Goal: Task Accomplishment & Management: Manage account settings

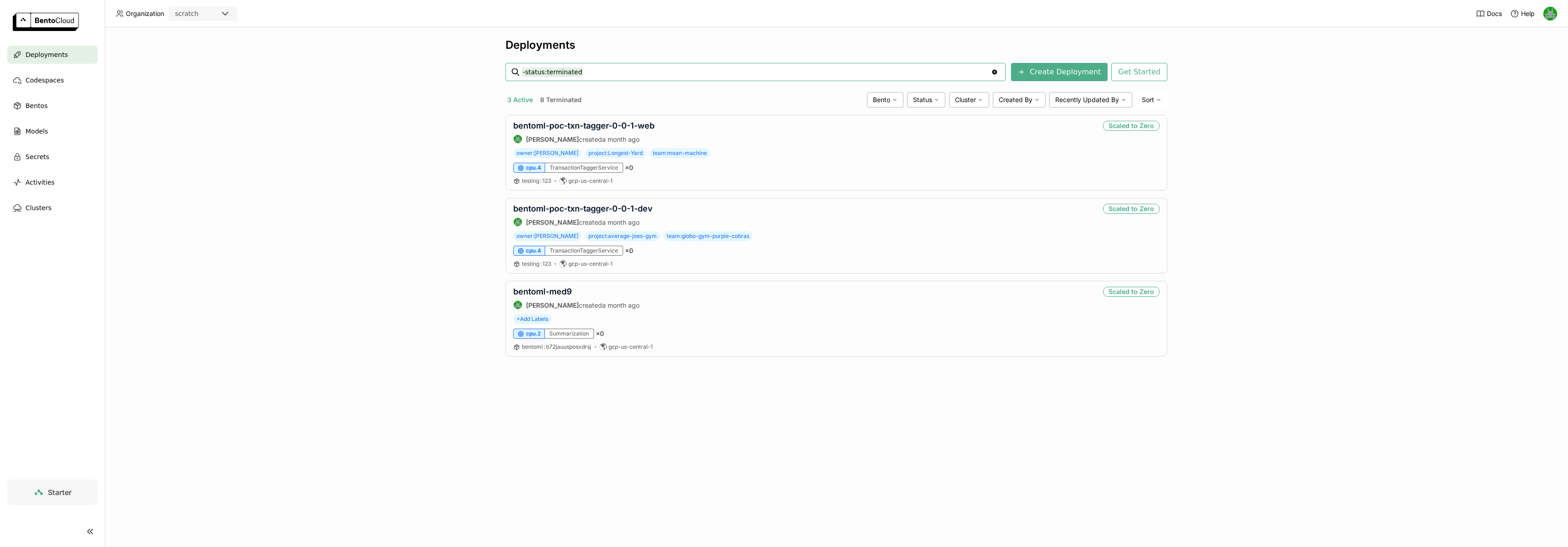
click at [415, 250] on div "Deployments -status:terminated -status:terminated Clear value Create Deployment…" at bounding box center [836, 287] width 1463 height 520
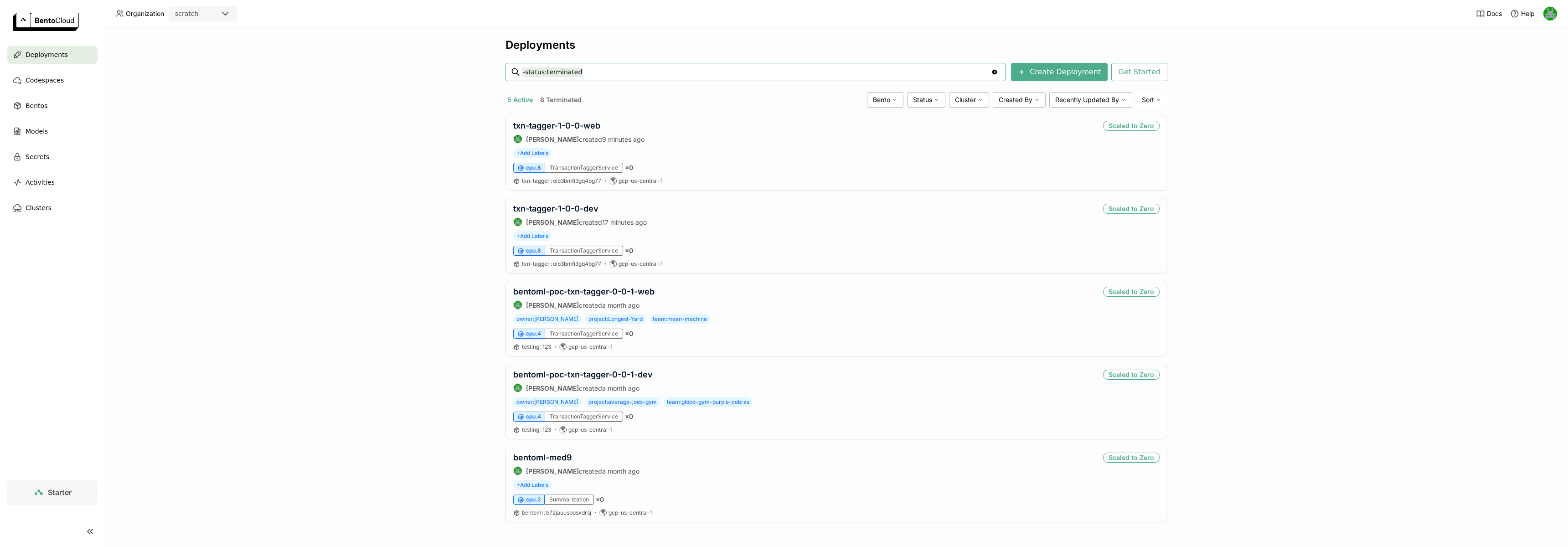
click at [177, 17] on div "scratch" at bounding box center [187, 14] width 23 height 9
click at [200, 28] on div "wayflyer-sandbox" at bounding box center [203, 37] width 54 height 18
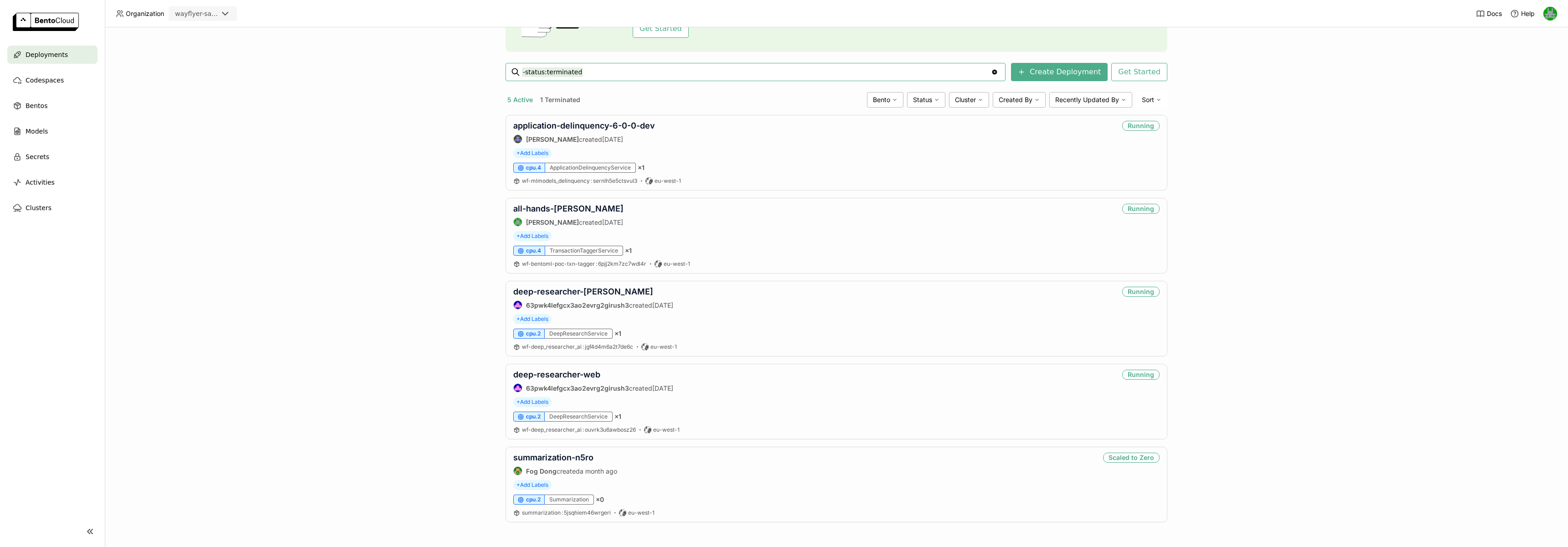
scroll to position [3, 0]
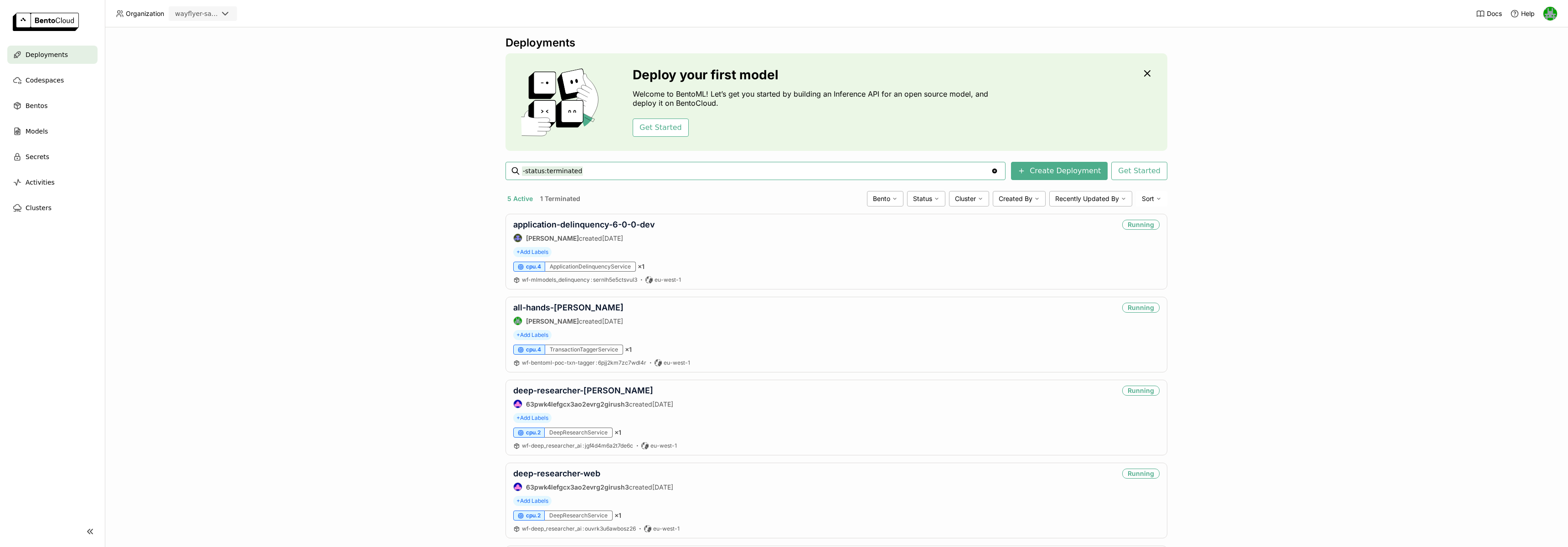
click at [206, 17] on div "wayflyer-sandbox" at bounding box center [196, 14] width 43 height 9
click at [196, 57] on div "wayflyer-prod" at bounding box center [203, 58] width 54 height 9
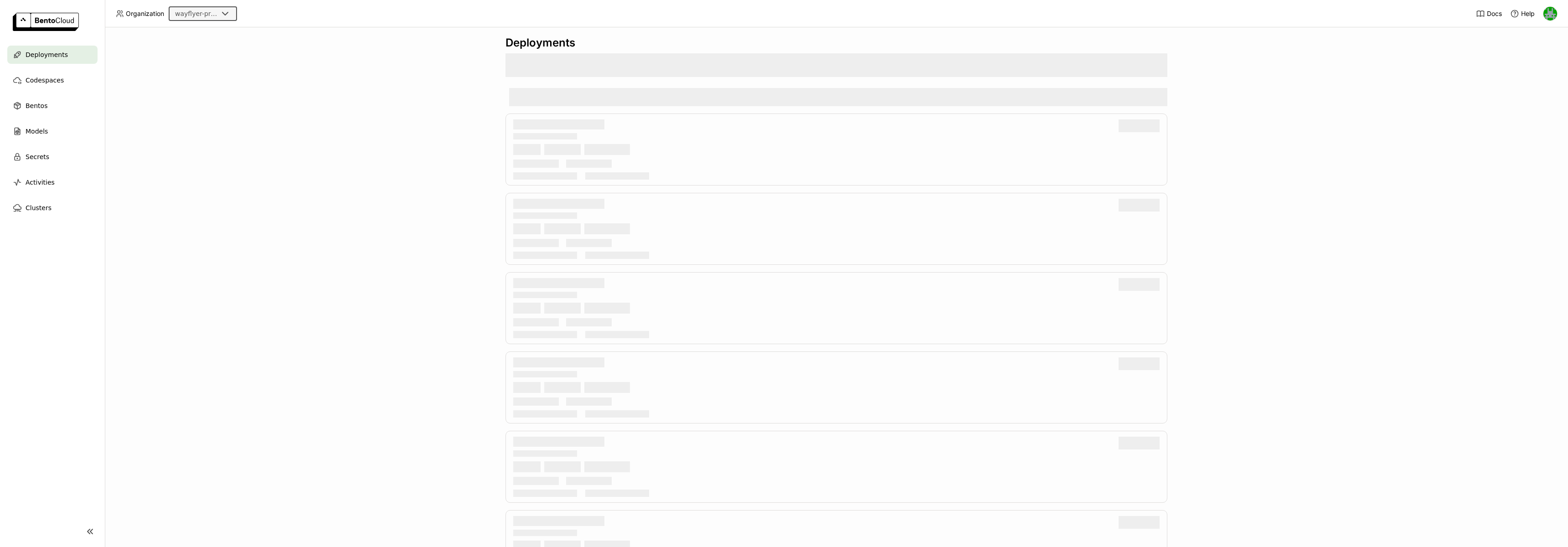
scroll to position [0, 0]
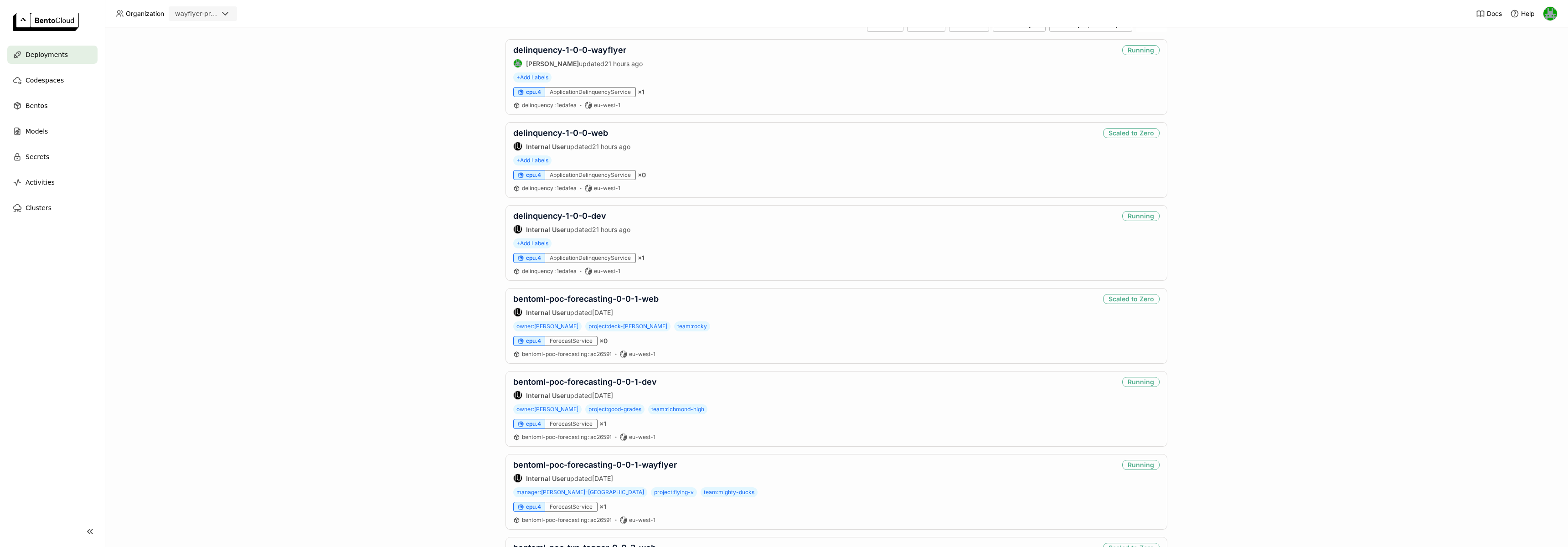
scroll to position [3, 0]
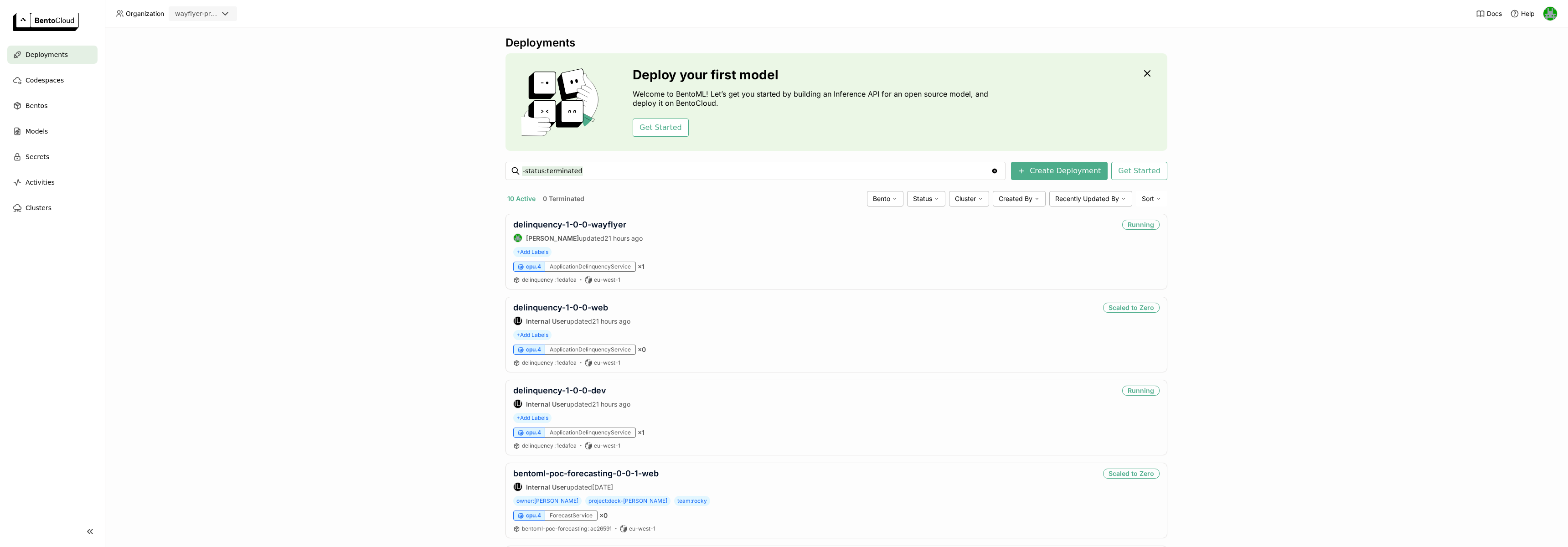
click at [223, 15] on icon at bounding box center [225, 14] width 11 height 11
click at [211, 31] on div "wayflyer-sandbox" at bounding box center [203, 37] width 54 height 18
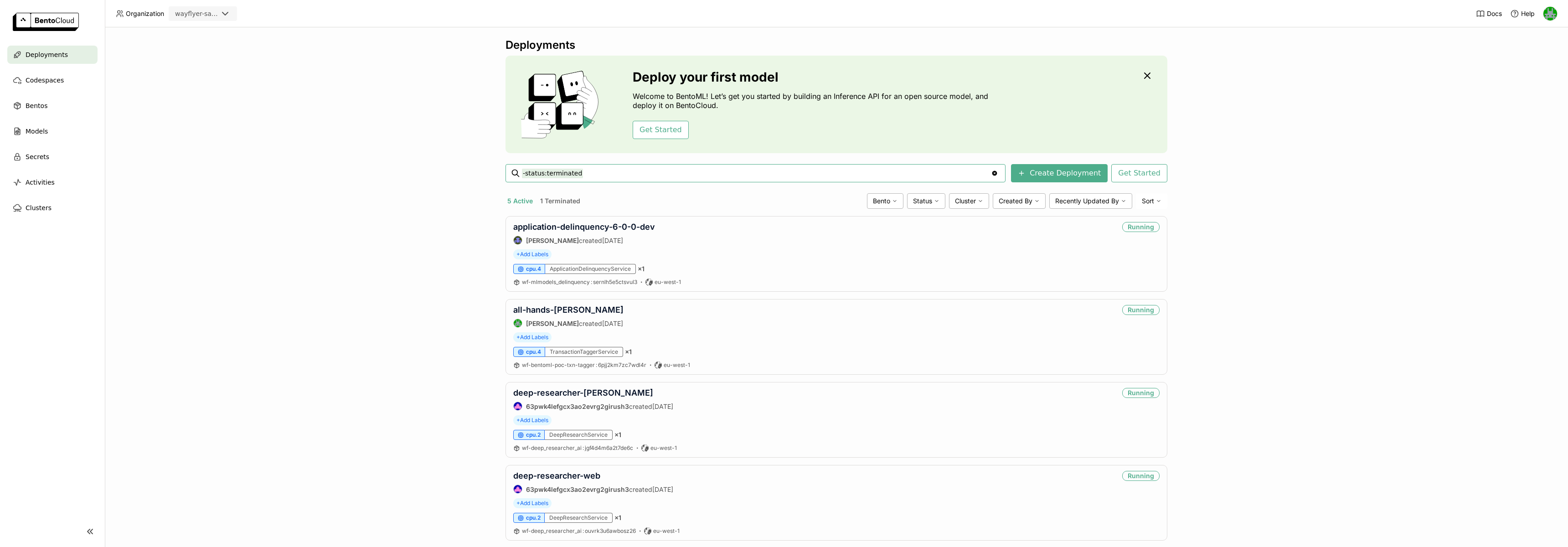
click at [211, 16] on div "wayflyer-sandbox" at bounding box center [196, 14] width 43 height 9
click at [200, 70] on div "scratch" at bounding box center [203, 74] width 54 height 9
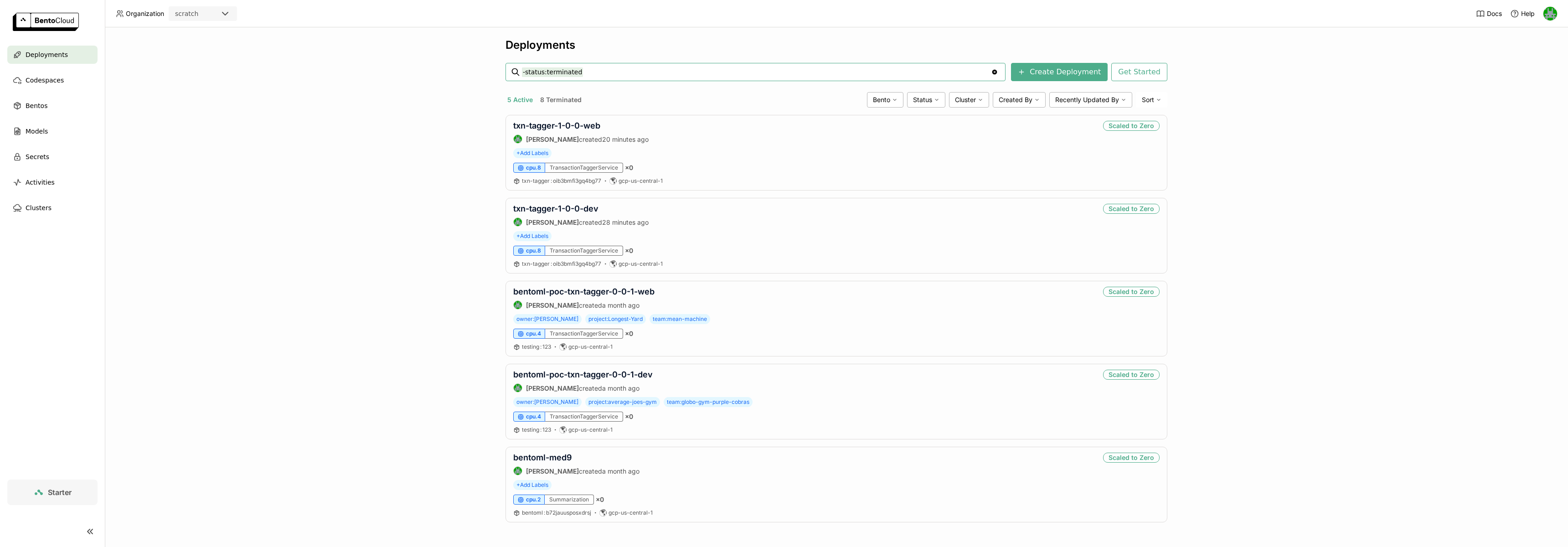
click at [214, 20] on div "scratch" at bounding box center [202, 14] width 68 height 14
click at [210, 53] on div "wayflyer-prod" at bounding box center [203, 58] width 54 height 9
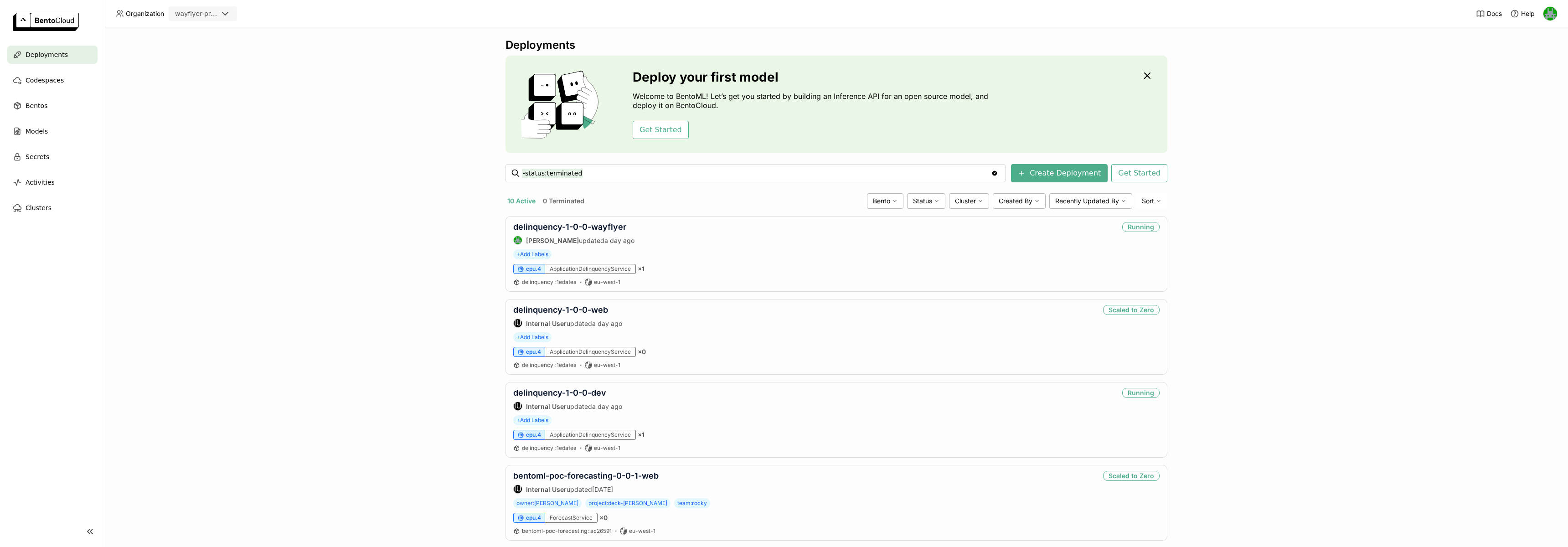
click at [446, 190] on div "Deployments Deploy your first model Welcome to BentoML! Let’s get you started b…" at bounding box center [836, 287] width 1463 height 520
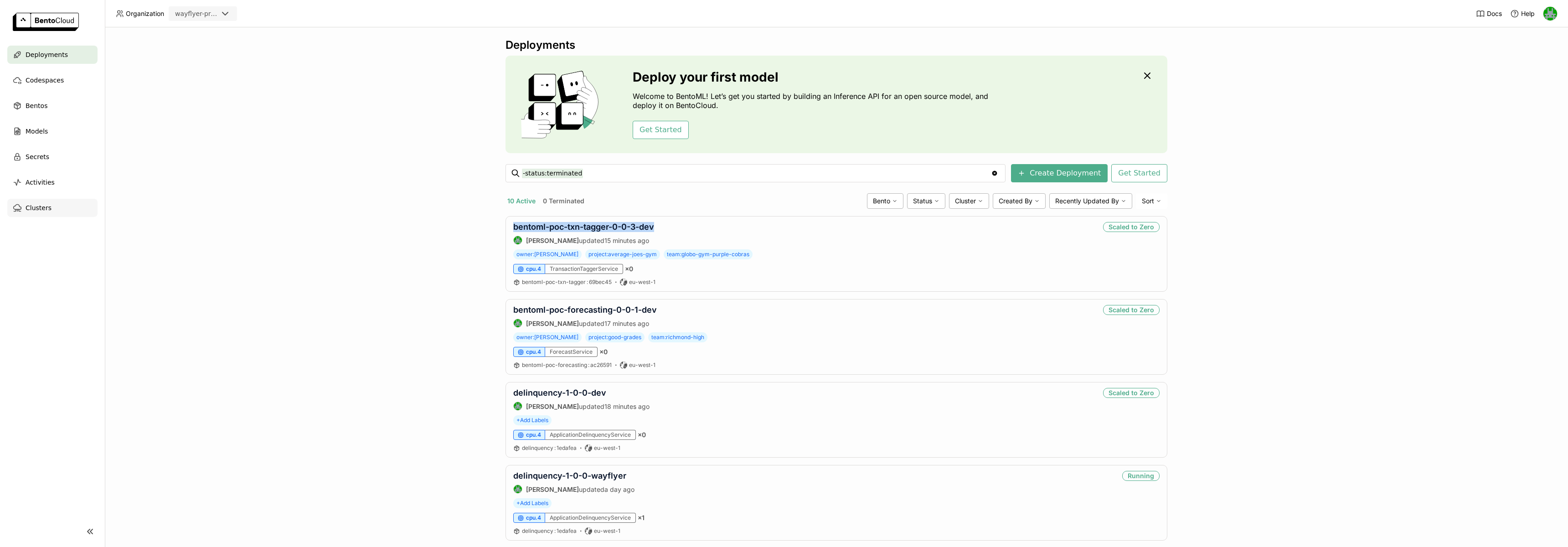
click at [40, 216] on div "Clusters" at bounding box center [52, 208] width 90 height 18
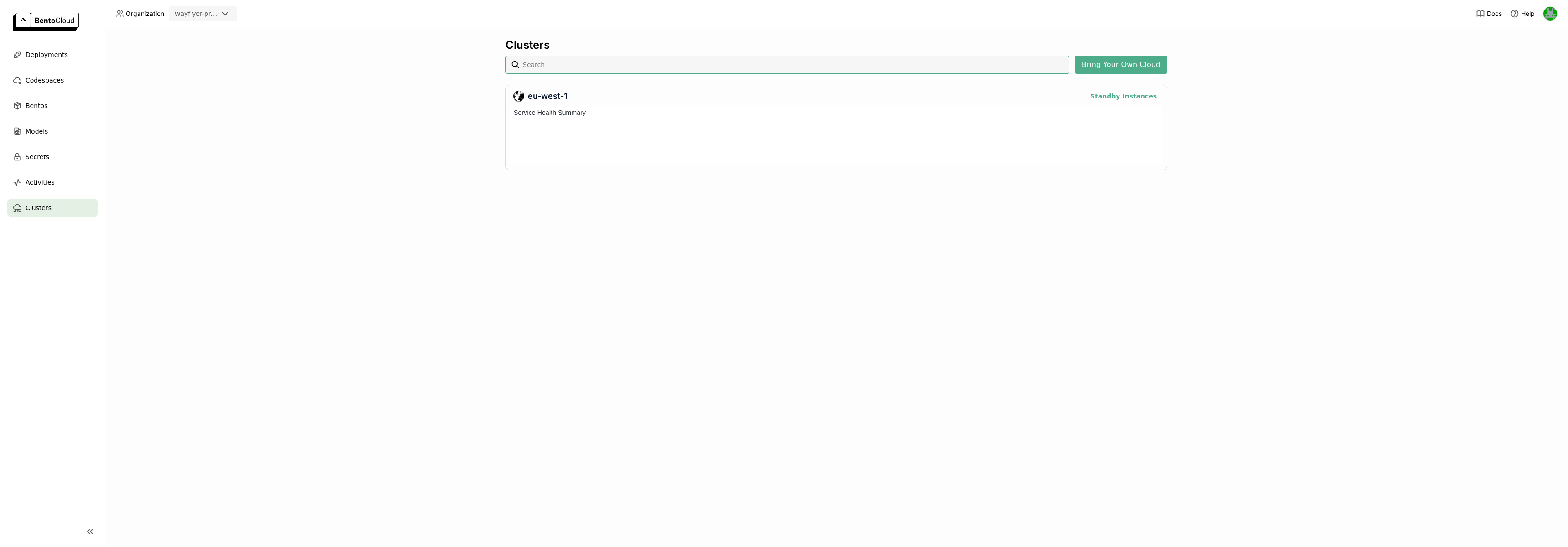
scroll to position [59, 653]
click at [1128, 97] on button "Standby Instances" at bounding box center [1123, 96] width 72 height 11
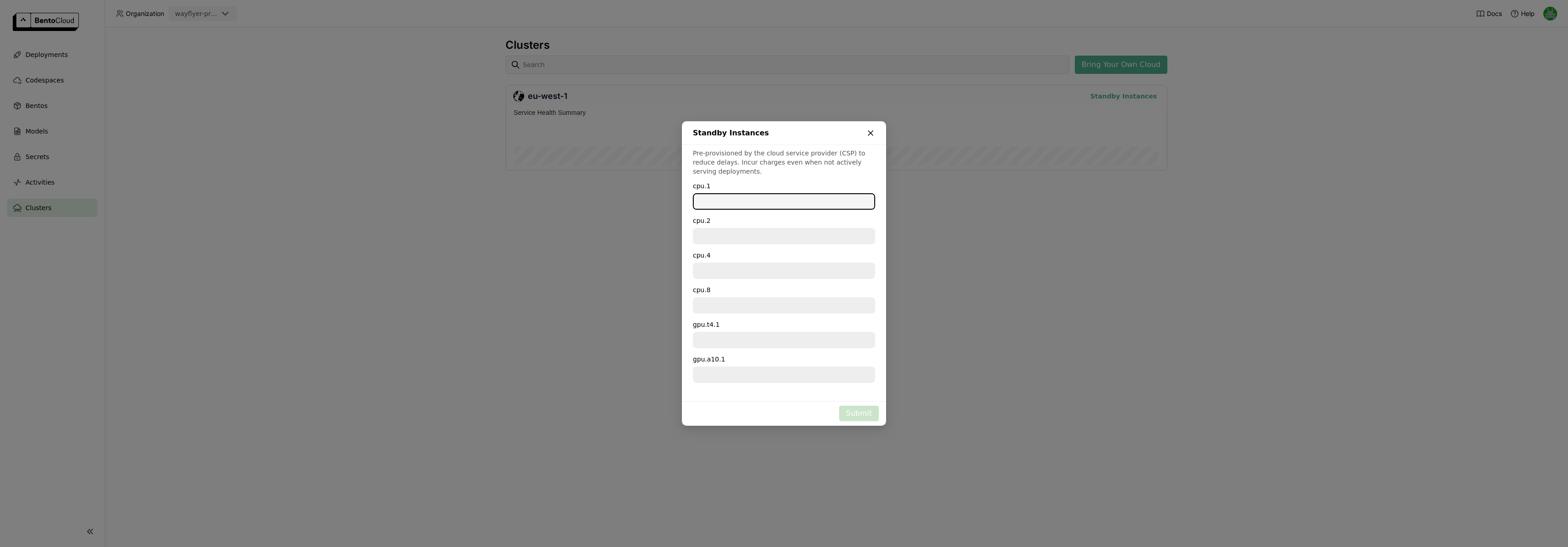
click at [872, 133] on icon "dialog" at bounding box center [871, 133] width 9 height 9
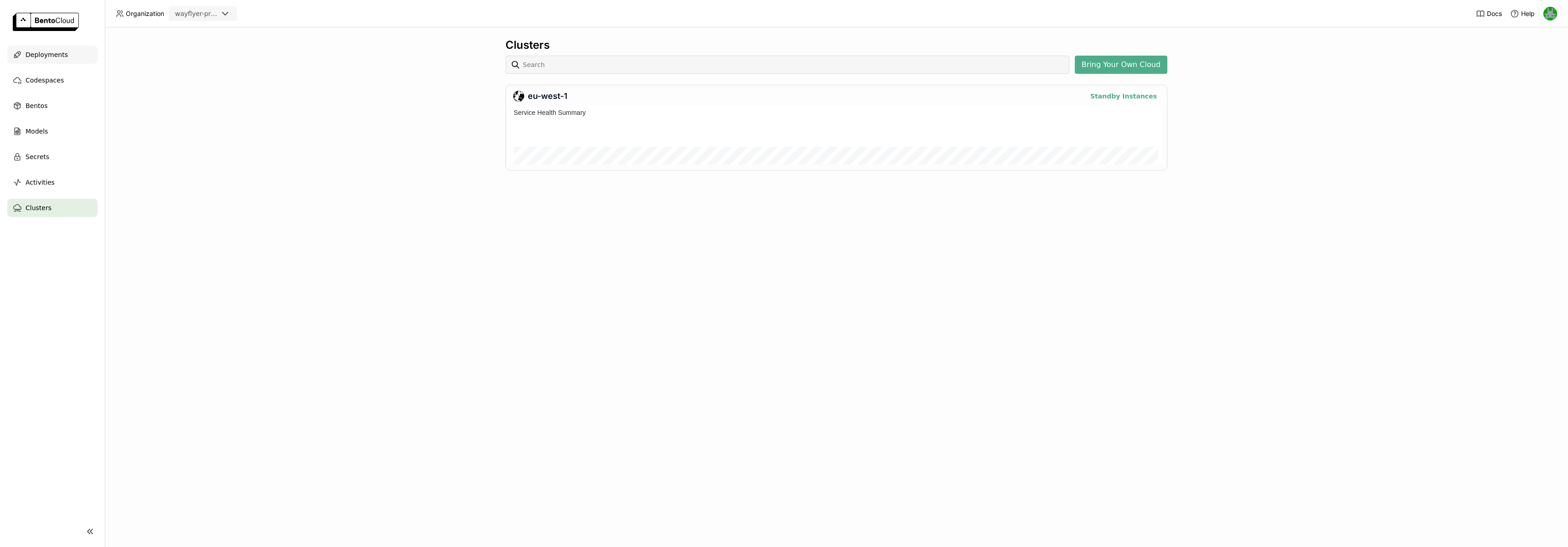
click at [46, 58] on span "Deployments" at bounding box center [46, 55] width 42 height 11
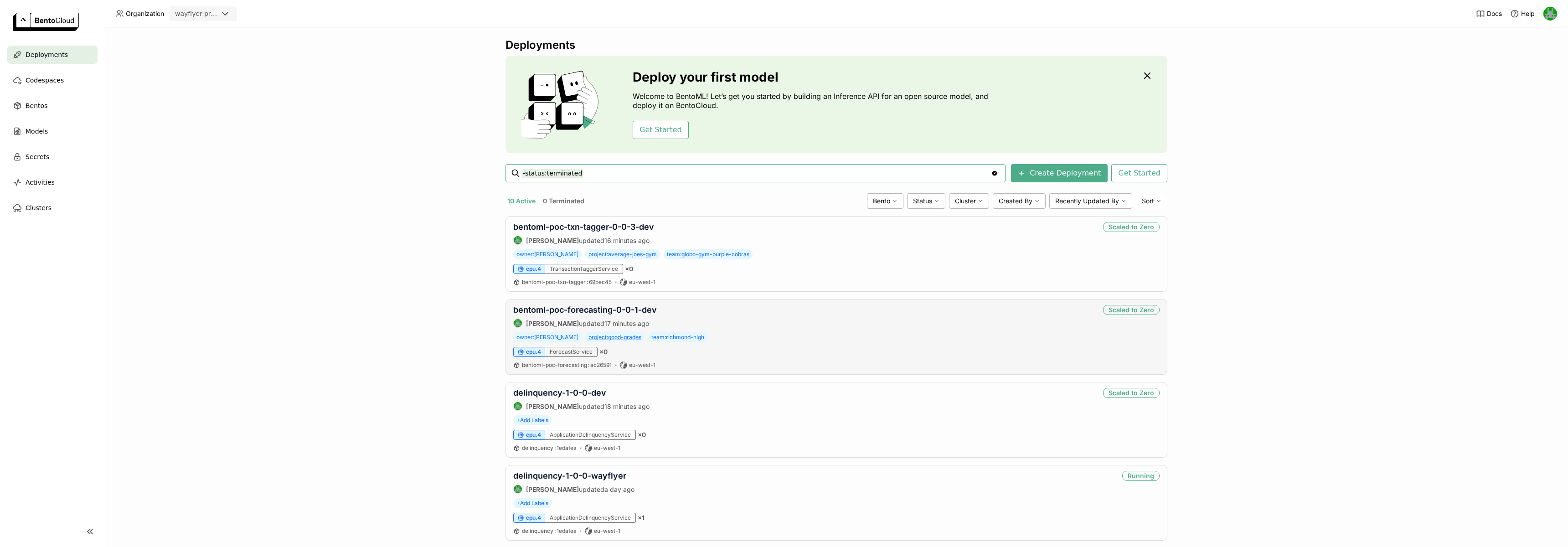
scroll to position [56, 0]
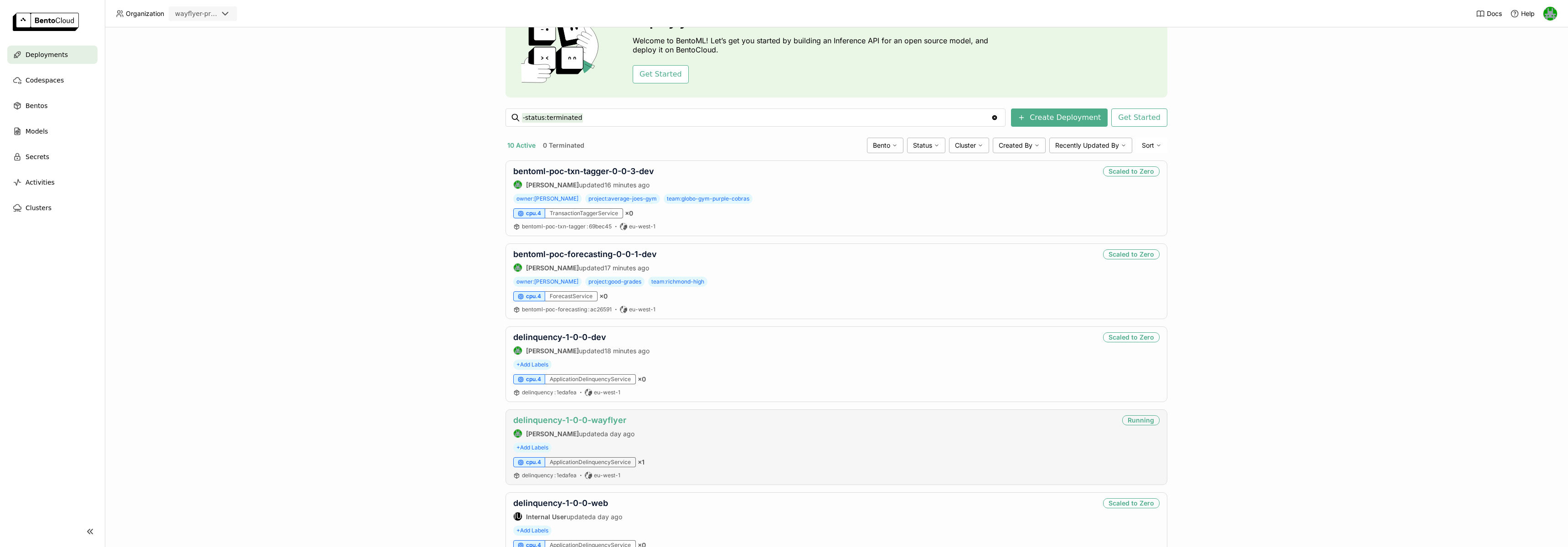
click at [592, 420] on link "delinquency-1-0-0-wayflyer" at bounding box center [570, 420] width 113 height 10
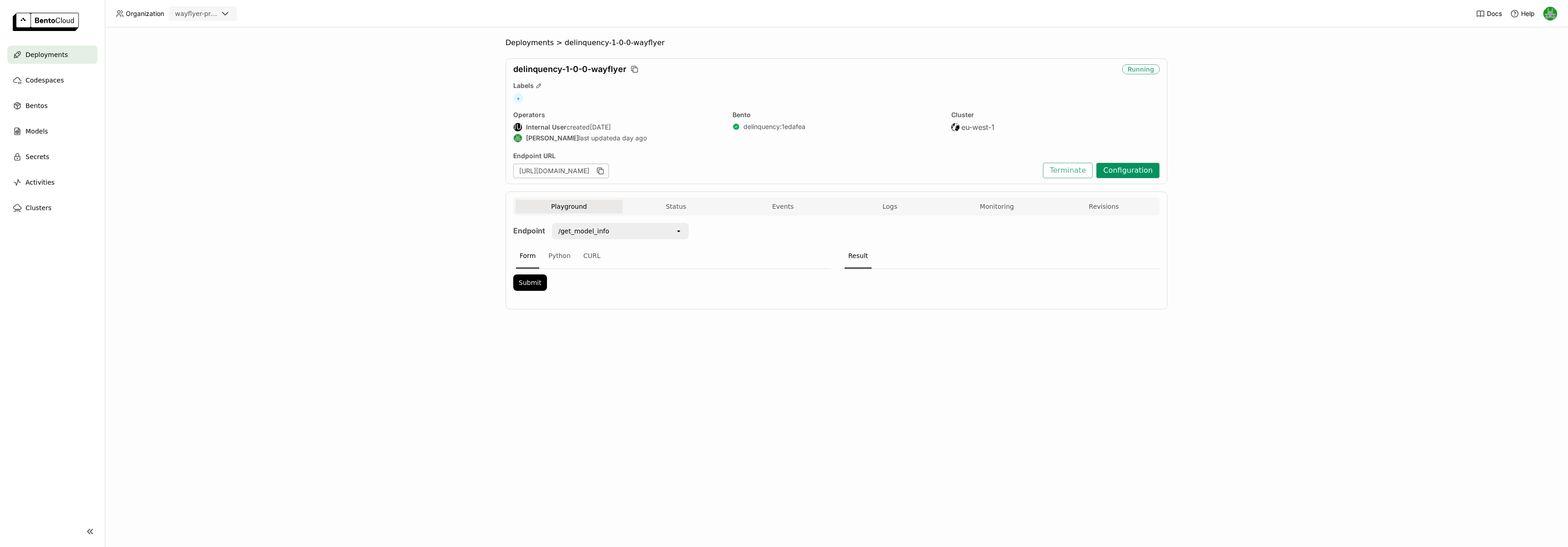
click at [1136, 171] on button "Configuration" at bounding box center [1128, 170] width 63 height 16
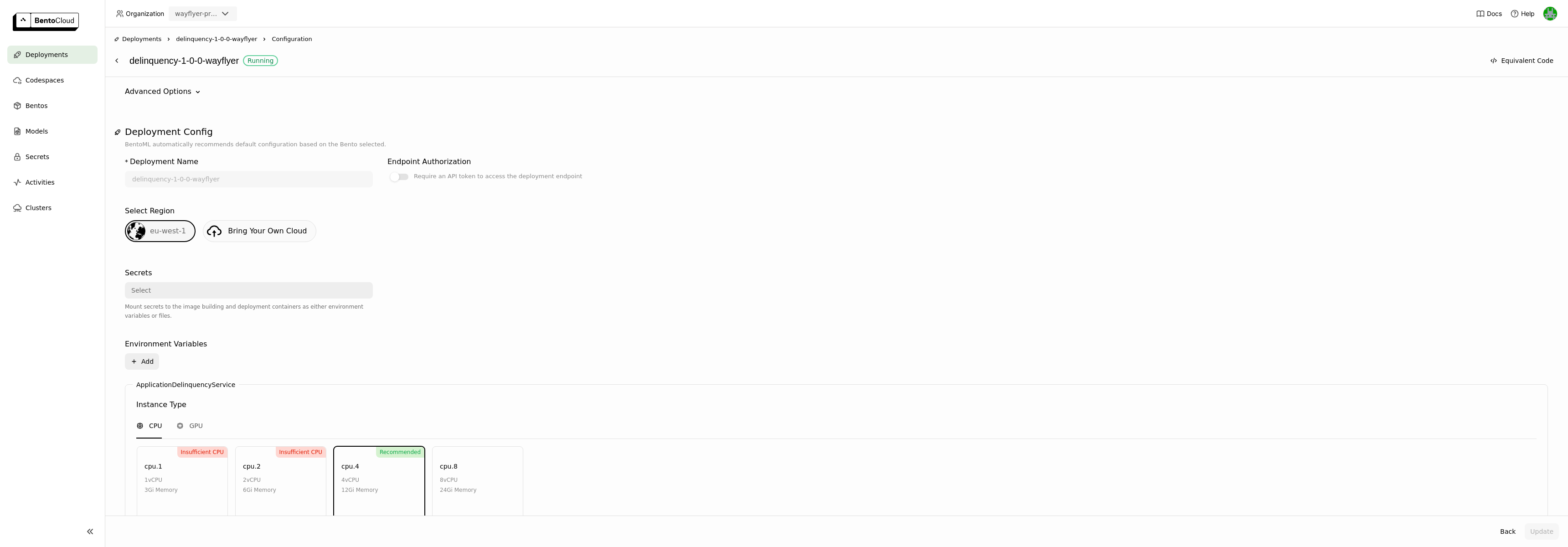
scroll to position [256, 0]
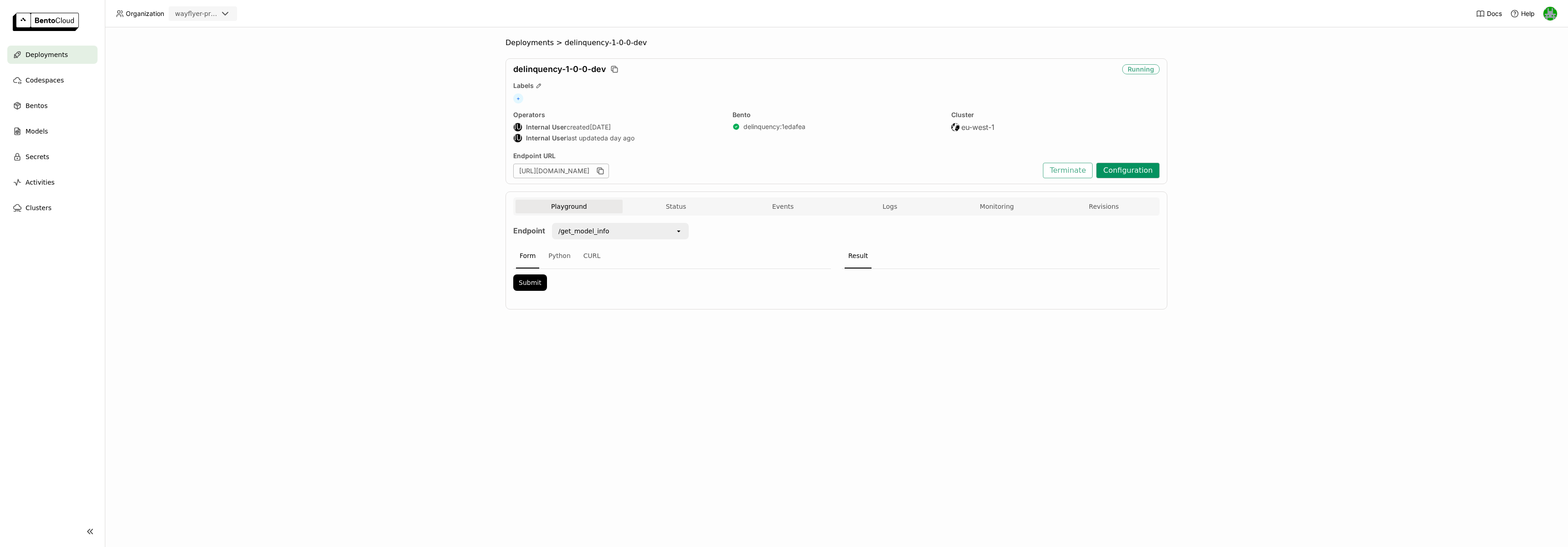
click at [1128, 168] on button "Configuration" at bounding box center [1128, 170] width 63 height 16
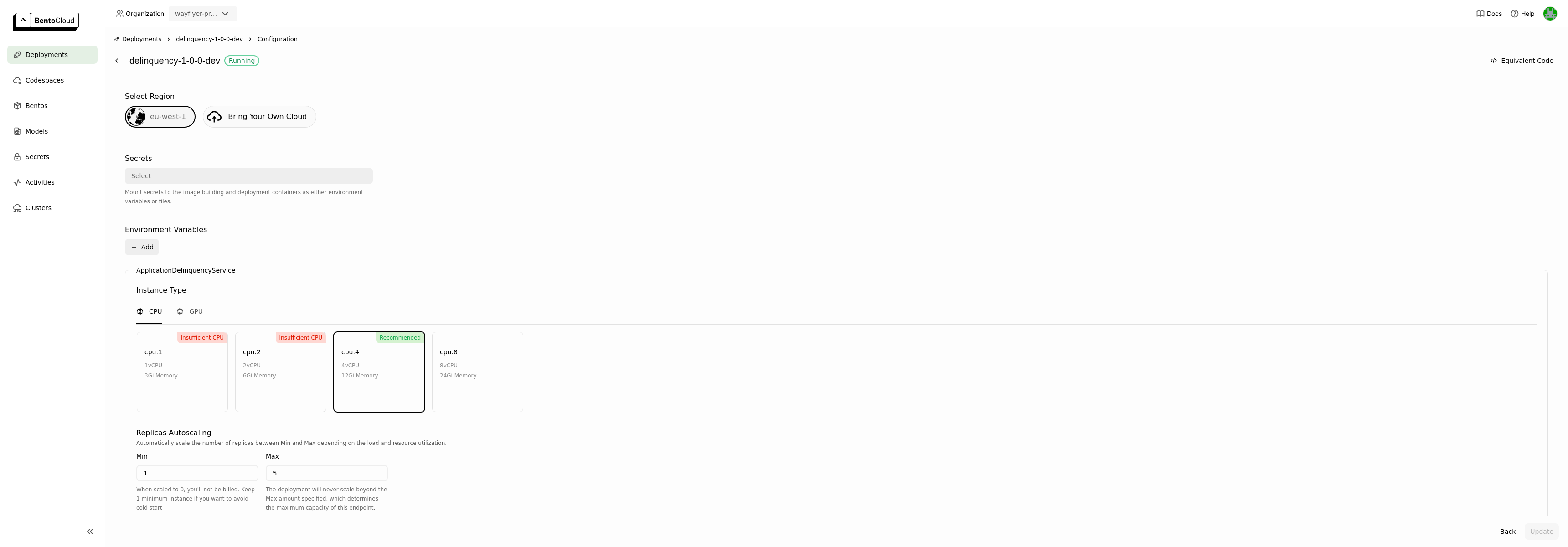
scroll to position [312, 0]
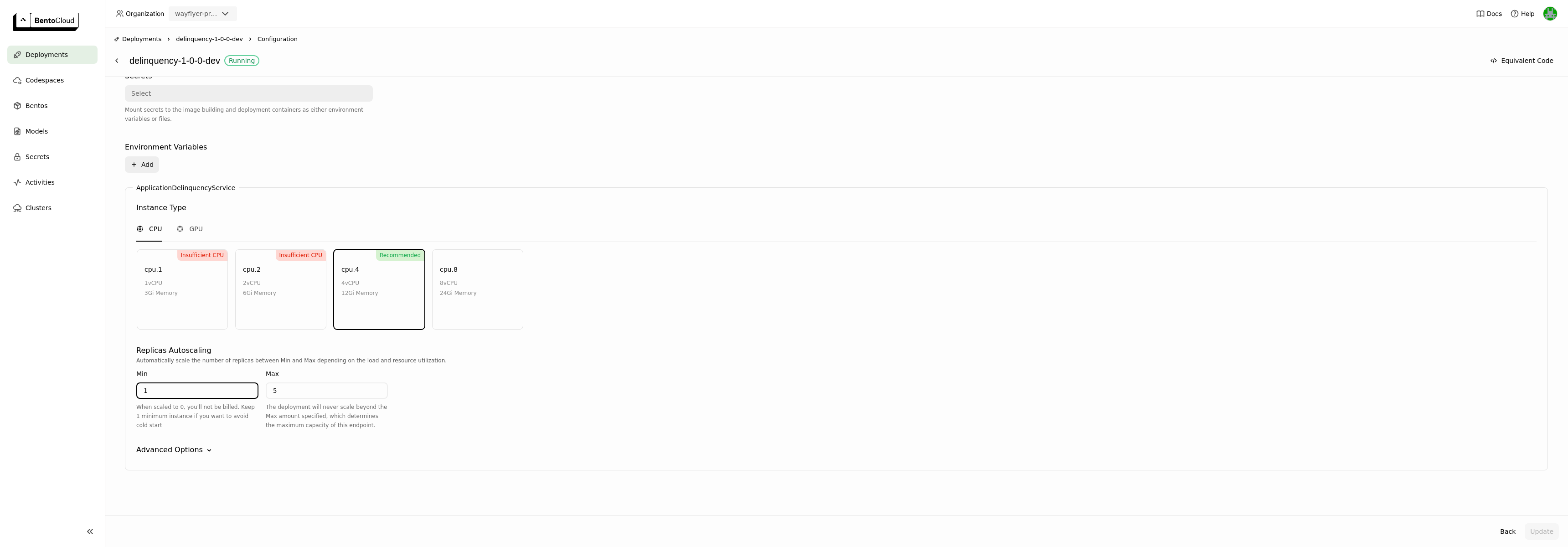
click at [185, 391] on input "1" at bounding box center [197, 390] width 120 height 14
type input "0"
click at [563, 390] on div "Automatically scale the number of replicas between Min and Max depending on the…" at bounding box center [836, 396] width 1400 height 81
click at [1544, 535] on button "Update" at bounding box center [1541, 531] width 34 height 16
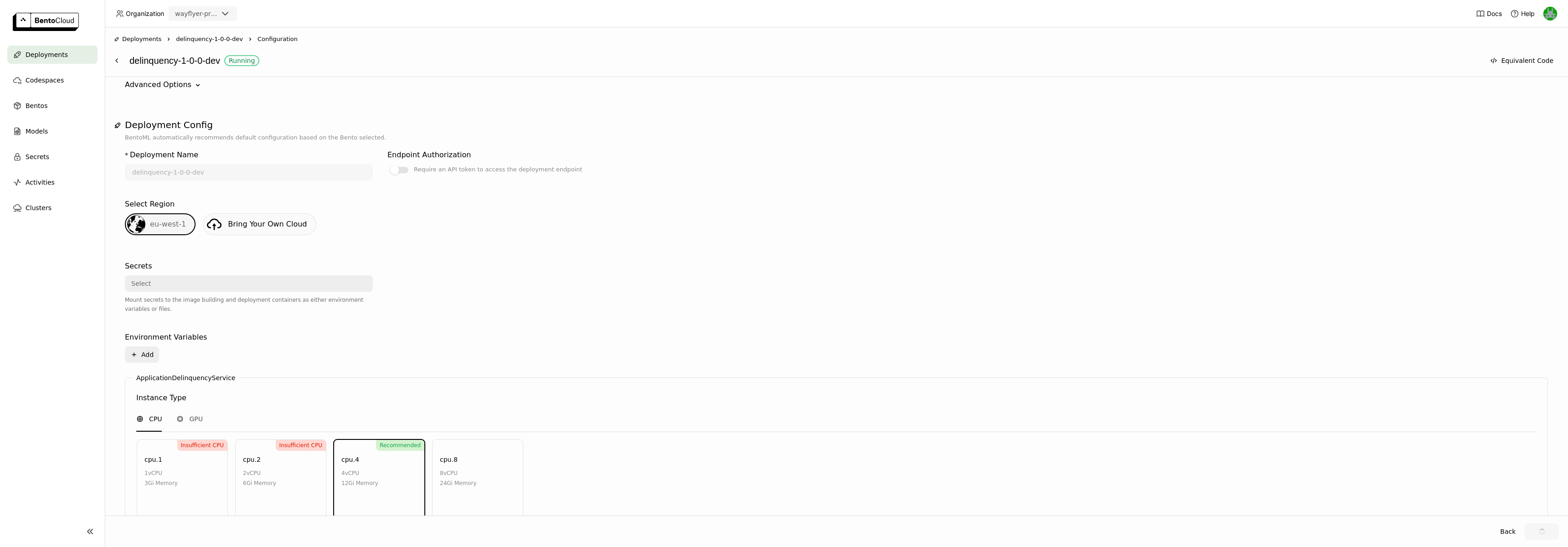
scroll to position [0, 0]
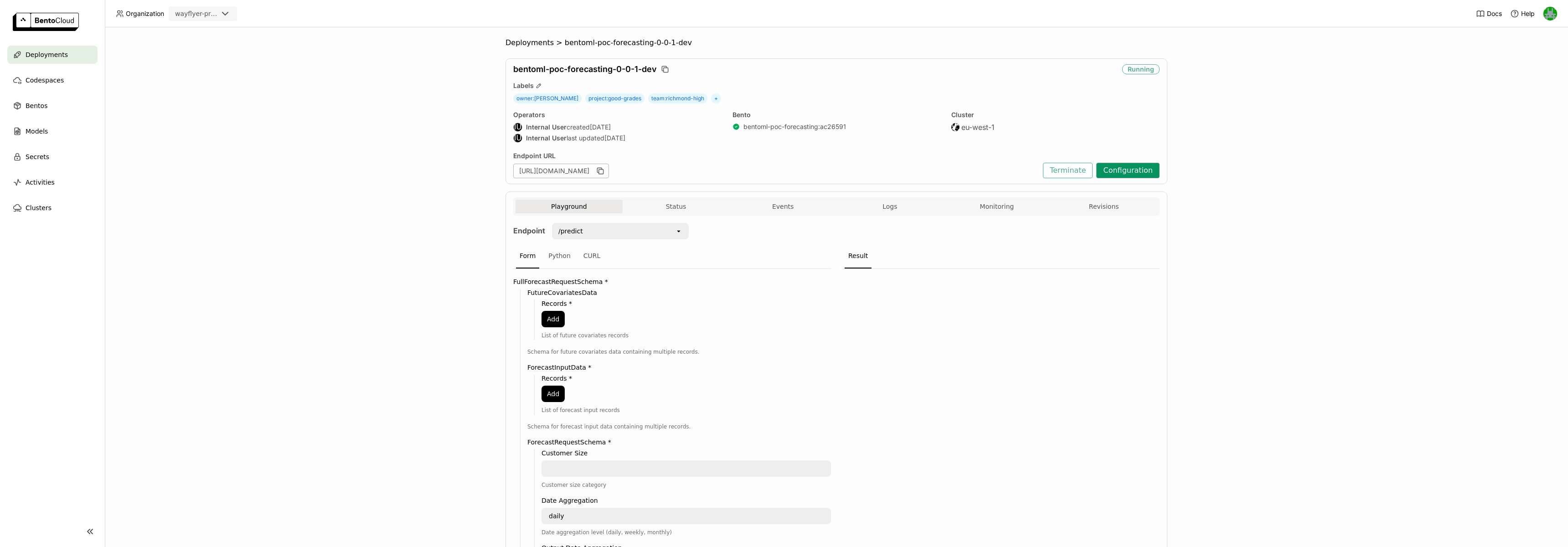
click at [1128, 174] on button "Configuration" at bounding box center [1128, 170] width 63 height 16
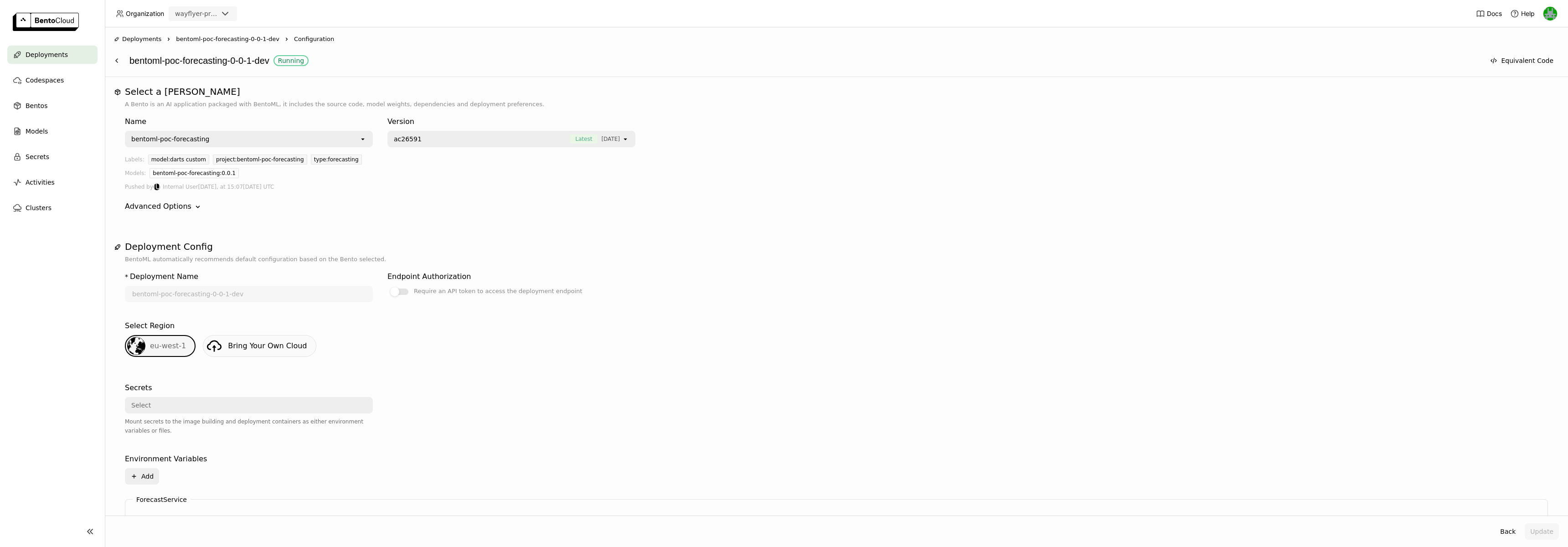
scroll to position [312, 0]
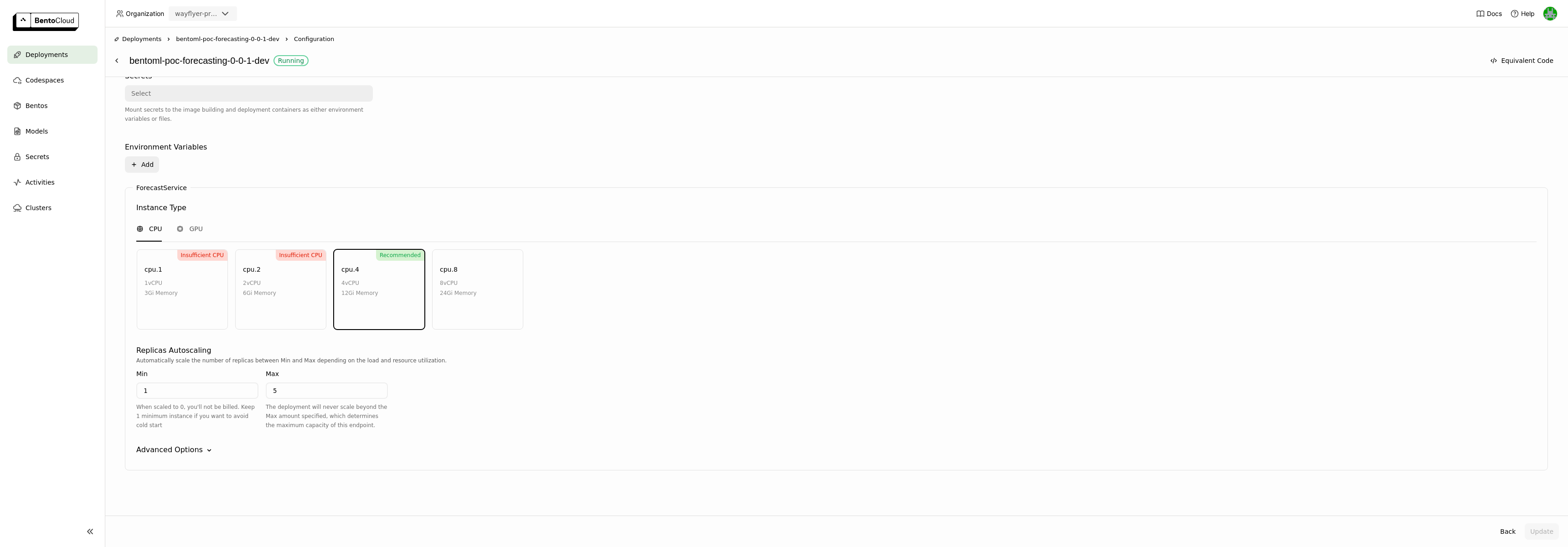
click at [201, 386] on input "1" at bounding box center [197, 390] width 120 height 14
click at [200, 390] on input "1" at bounding box center [197, 390] width 120 height 14
type input "0"
drag, startPoint x: 1309, startPoint y: 468, endPoint x: 1386, endPoint y: 479, distance: 77.8
click at [1311, 468] on div "ForecastService Instance Type CPU GPU Insufficient CPU cpu.1 1 vCPU 3Gi Memory …" at bounding box center [836, 328] width 1423 height 283
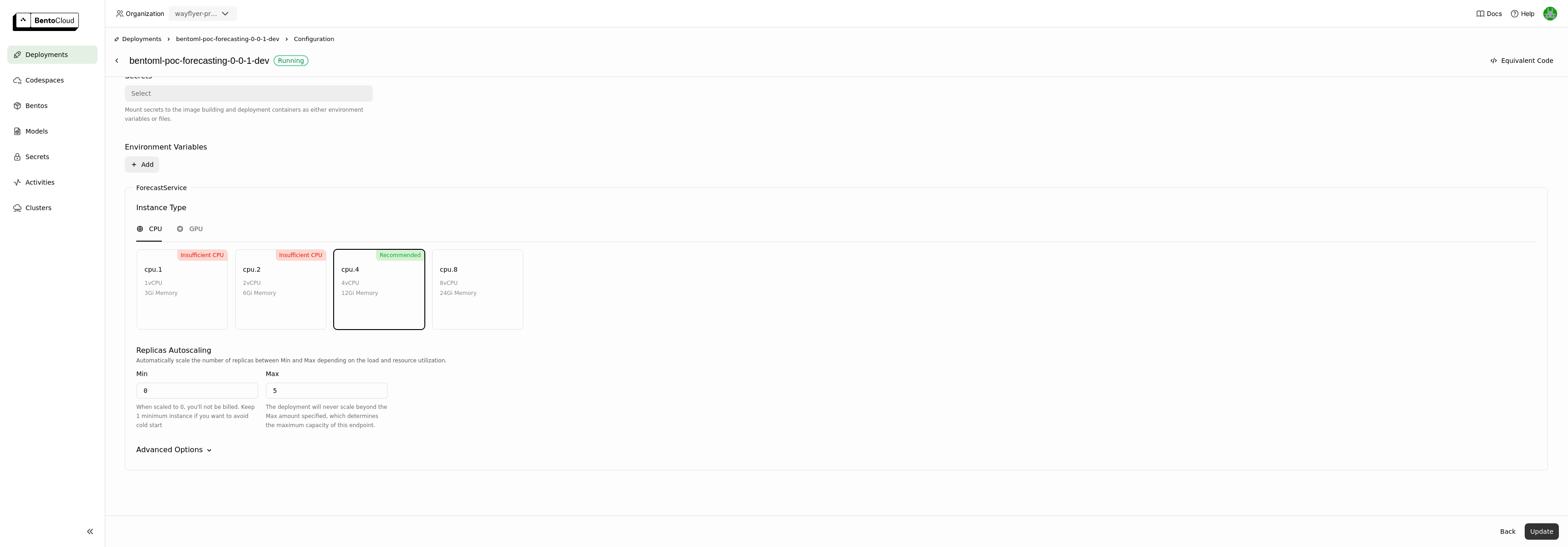
click at [1535, 529] on button "Update" at bounding box center [1541, 531] width 34 height 16
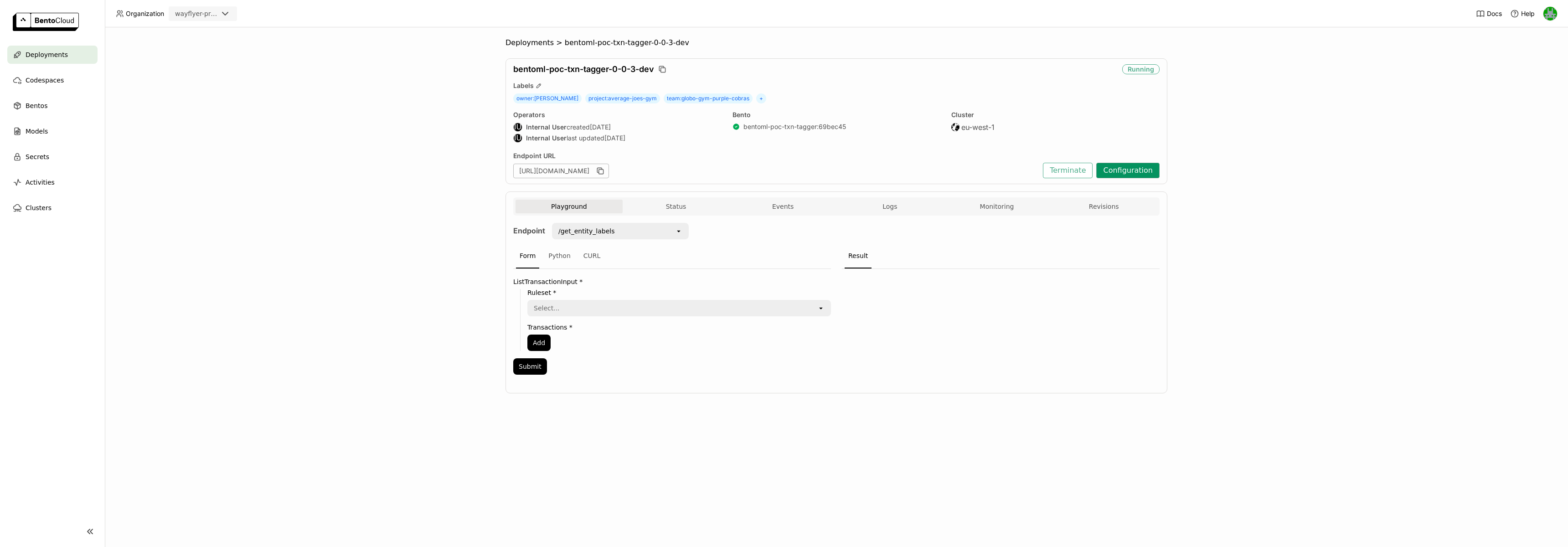
click at [1121, 170] on button "Configuration" at bounding box center [1128, 170] width 63 height 16
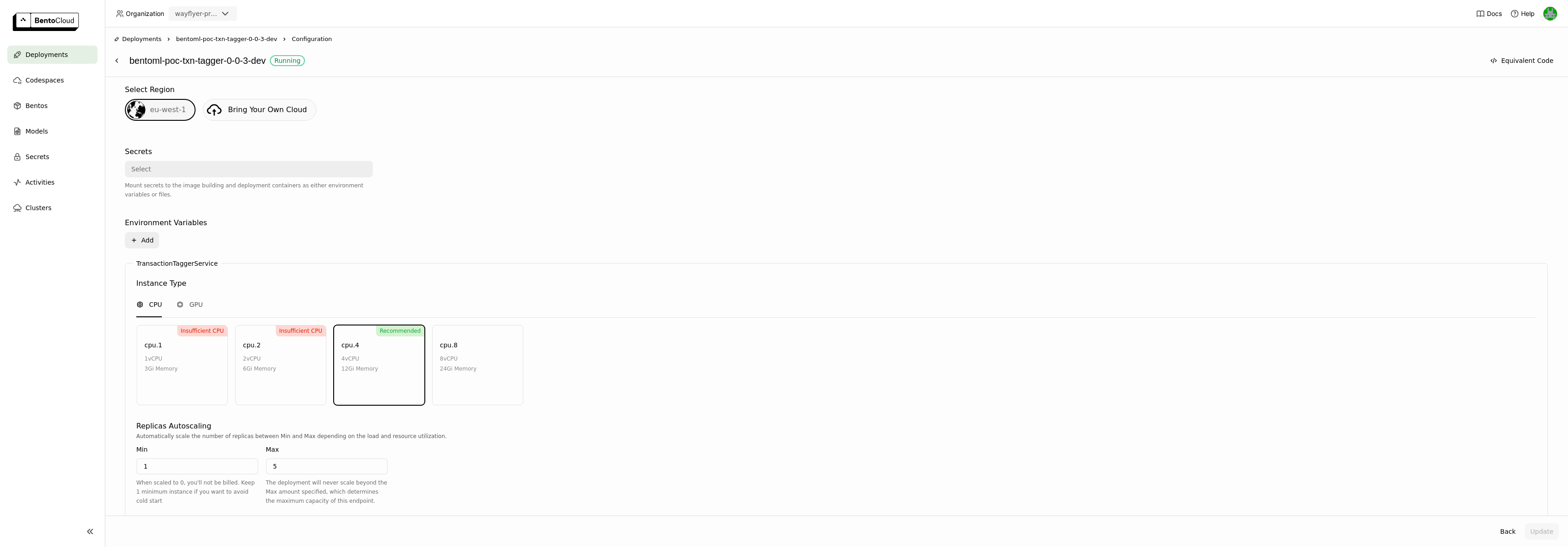
scroll to position [312, 0]
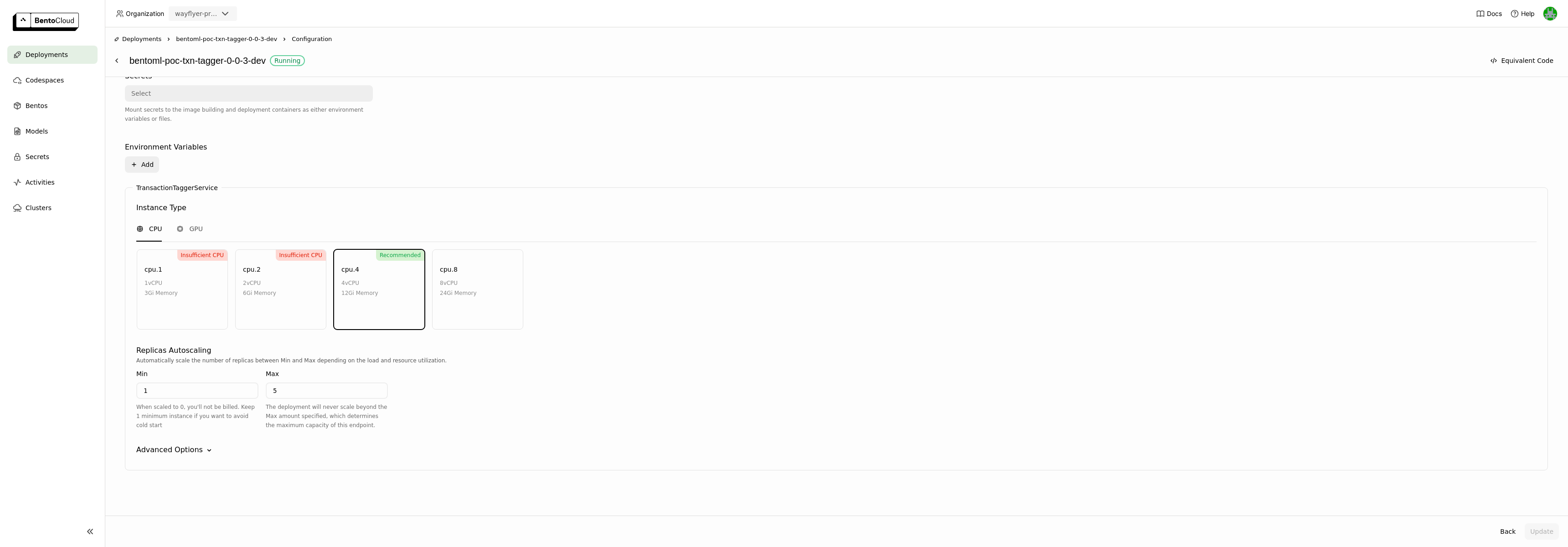
click at [159, 390] on input "1" at bounding box center [197, 390] width 120 height 14
type input "0"
click at [1126, 392] on div "Automatically scale the number of replicas between Min and Max depending on the…" at bounding box center [836, 396] width 1400 height 81
click at [1543, 533] on button "Update" at bounding box center [1541, 531] width 34 height 16
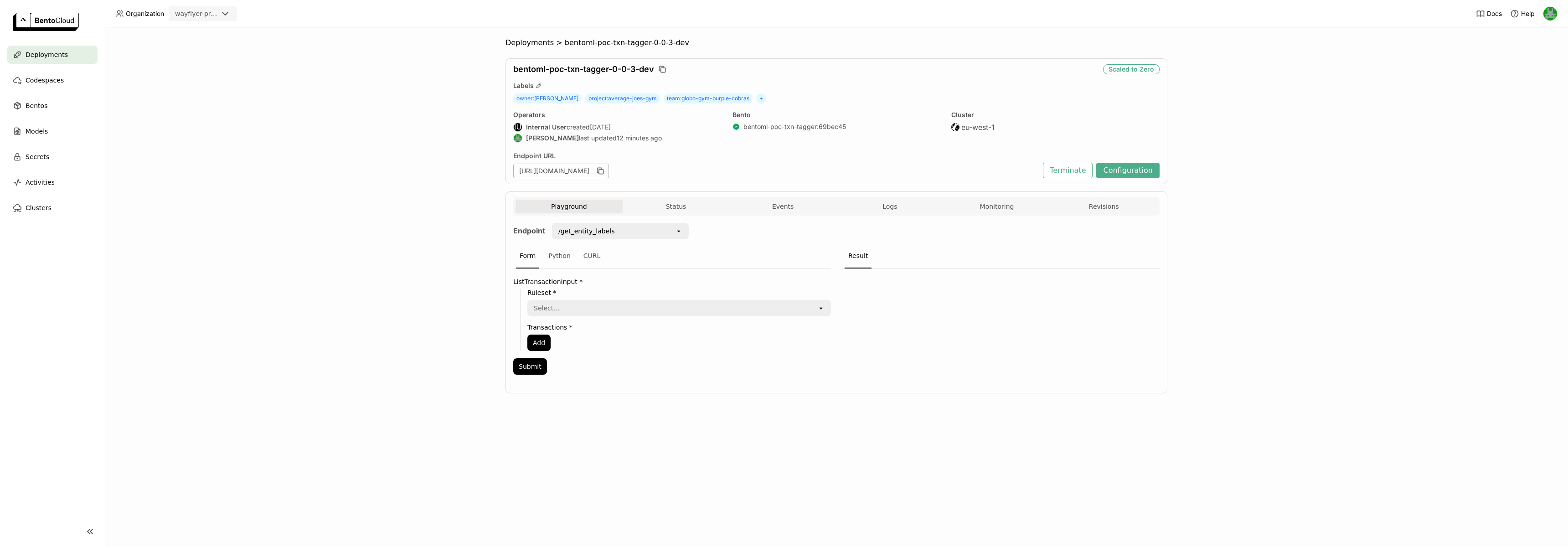
click at [59, 47] on div "Deployments" at bounding box center [52, 55] width 90 height 18
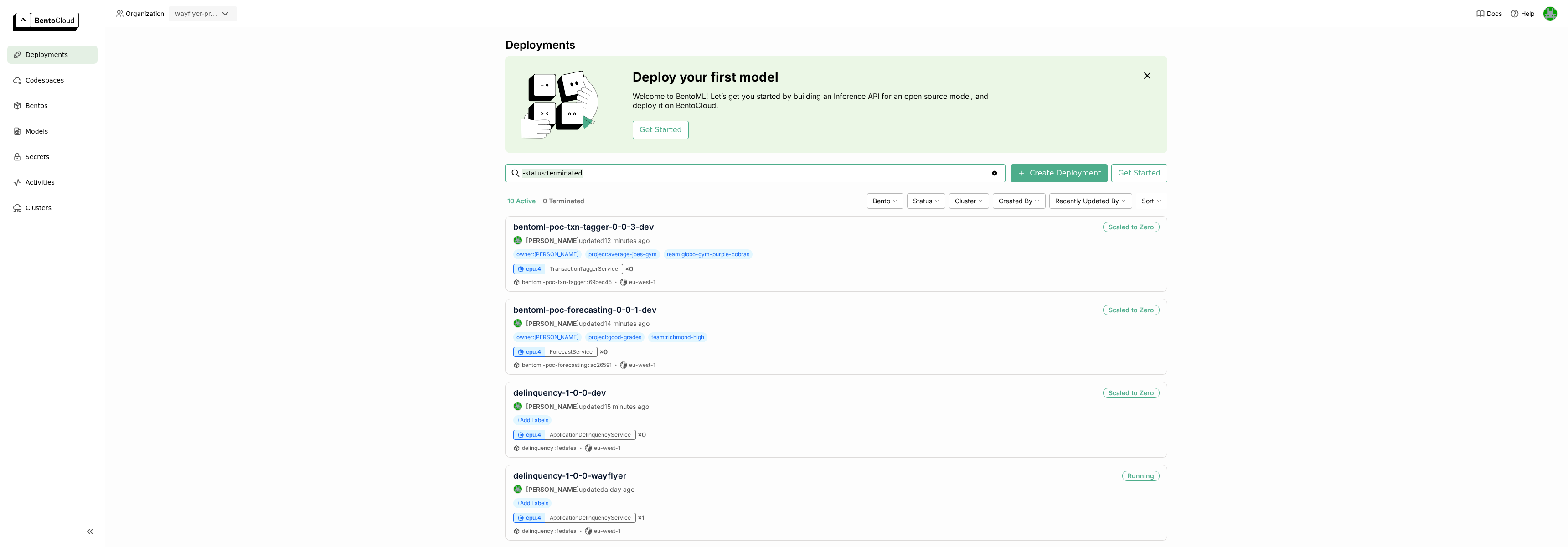
click at [223, 10] on icon at bounding box center [225, 14] width 11 height 11
click at [213, 31] on div "wayflyer-sandbox" at bounding box center [203, 37] width 54 height 18
click at [556, 202] on button "1 Terminated" at bounding box center [560, 201] width 44 height 12
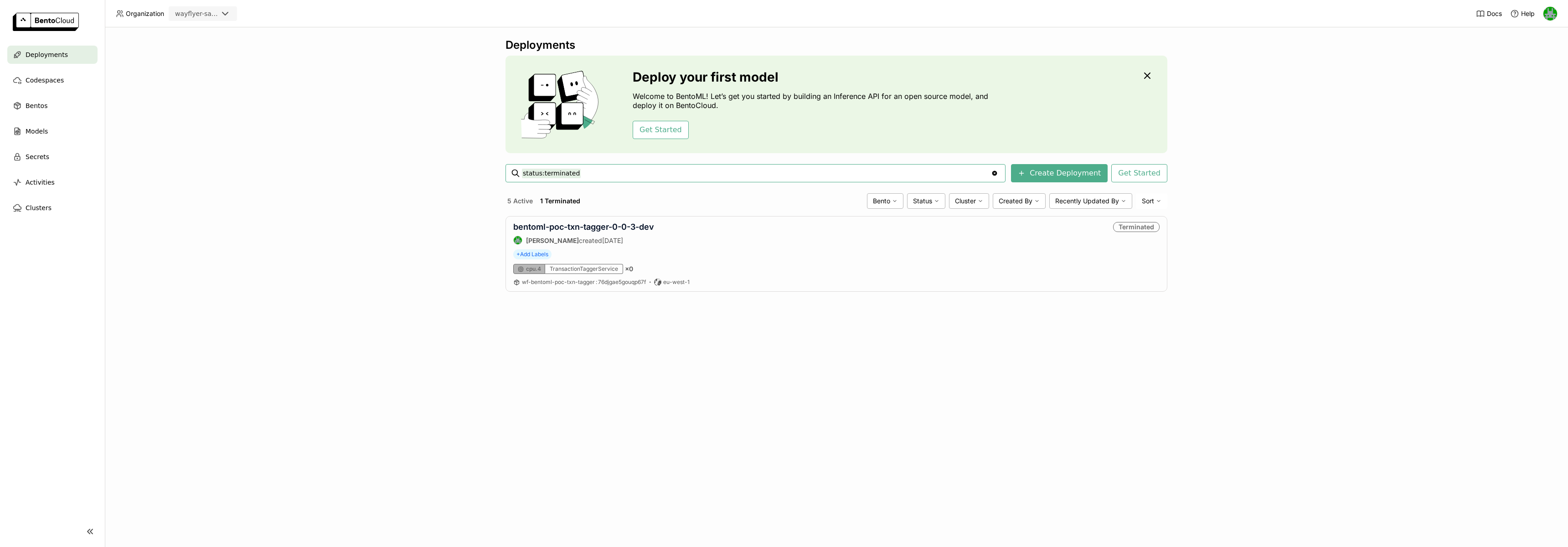
click at [194, 18] on div "wayflyer-sandbox" at bounding box center [196, 14] width 43 height 9
click at [194, 58] on div "wayflyer-prod" at bounding box center [203, 58] width 54 height 9
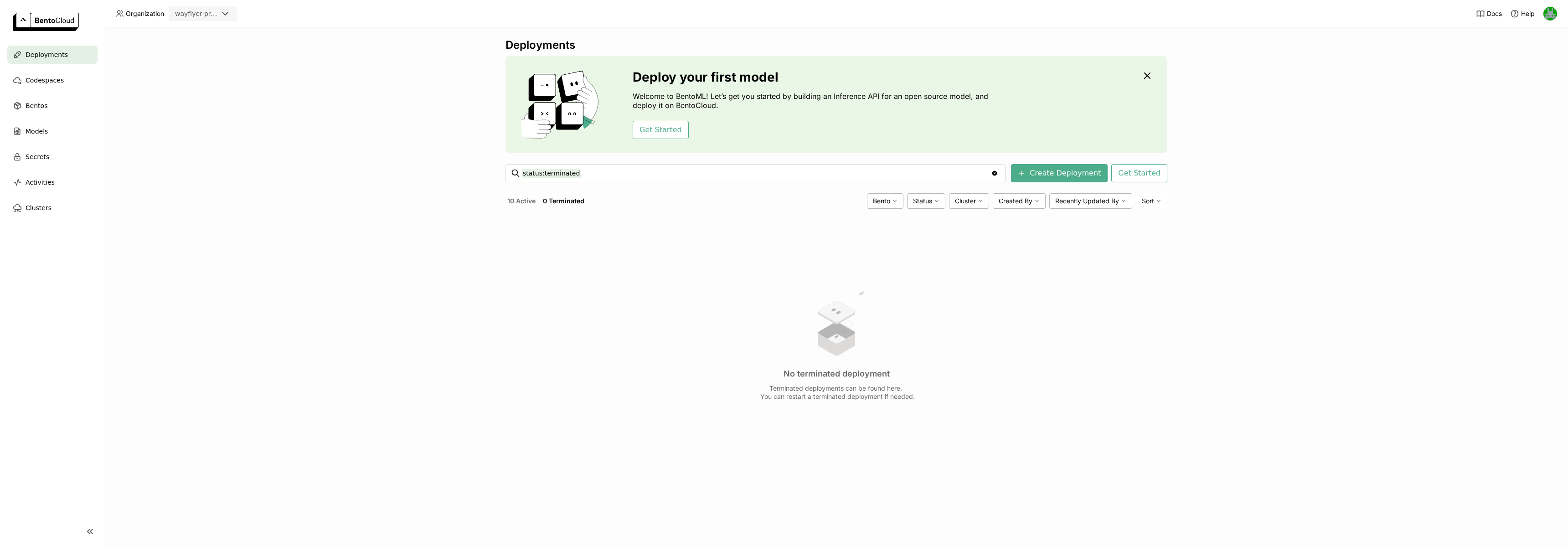
click at [514, 200] on button "10 Active" at bounding box center [521, 201] width 32 height 12
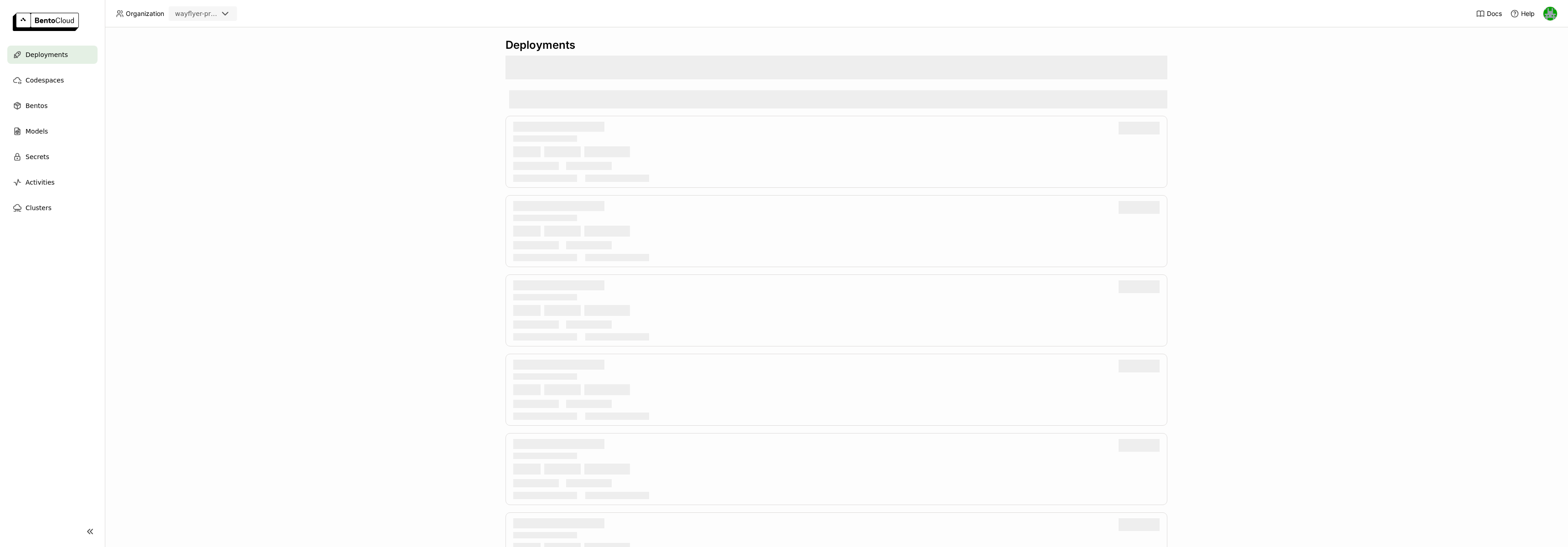
click at [189, 17] on div "wayflyer-prod" at bounding box center [196, 14] width 43 height 9
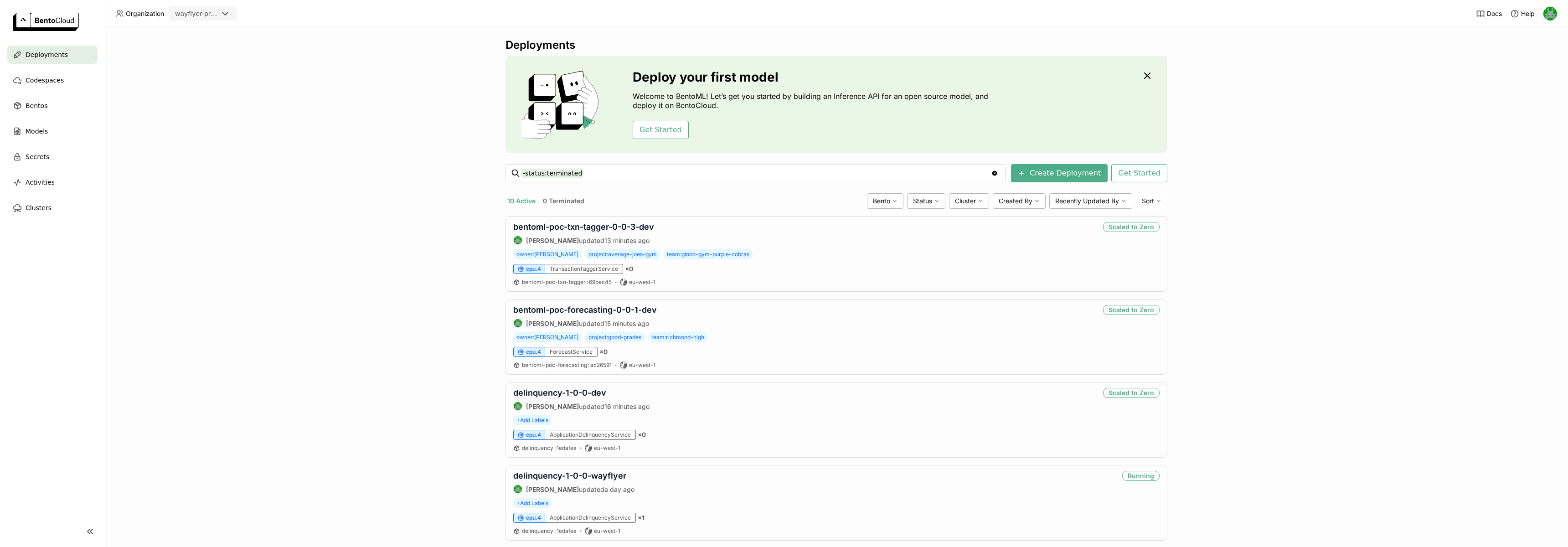
drag, startPoint x: 204, startPoint y: 13, endPoint x: 203, endPoint y: 20, distance: 7.1
click at [204, 14] on div "wayflyer-prod" at bounding box center [196, 14] width 43 height 9
click at [190, 70] on div "scratch" at bounding box center [203, 74] width 54 height 9
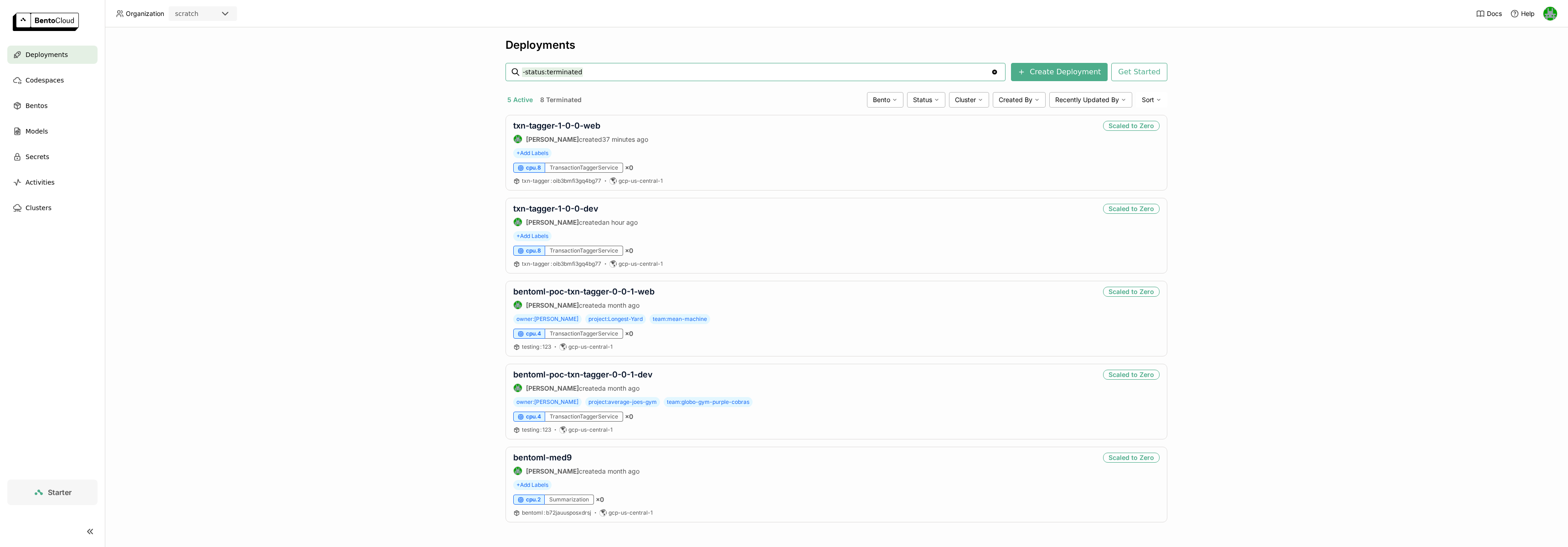
click at [557, 101] on button "8 Terminated" at bounding box center [561, 100] width 45 height 12
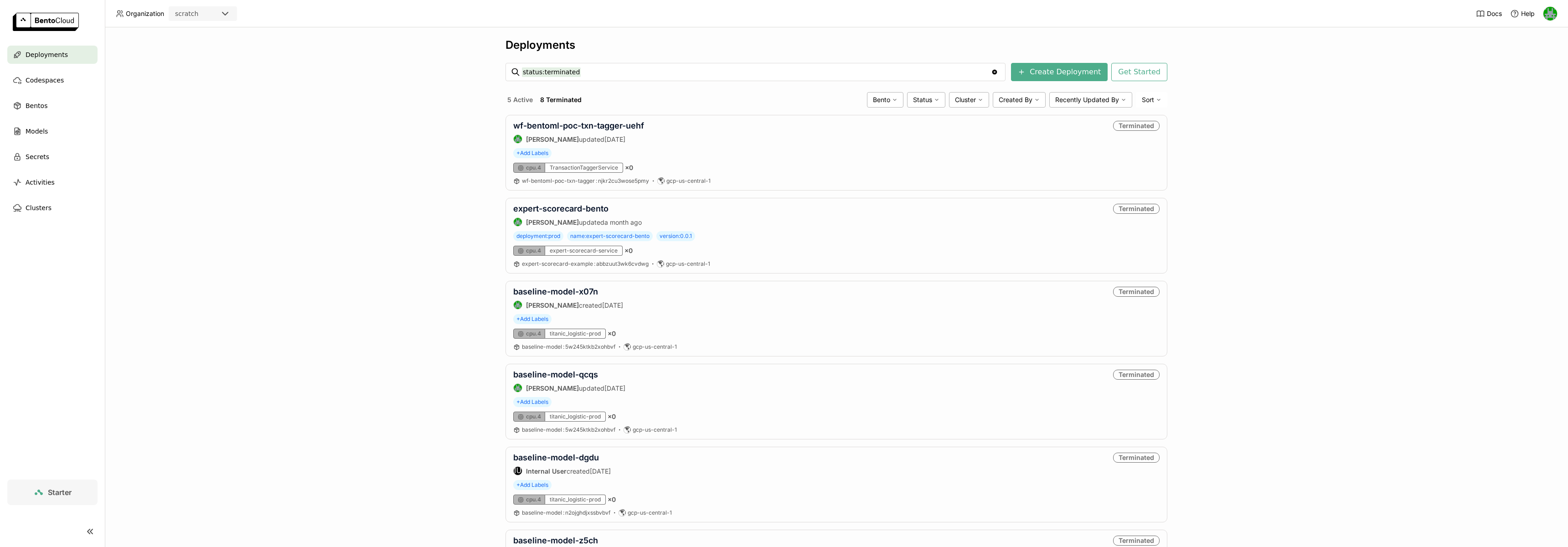
click at [511, 97] on button "5 Active" at bounding box center [520, 100] width 29 height 12
